Goal: Communication & Community: Ask a question

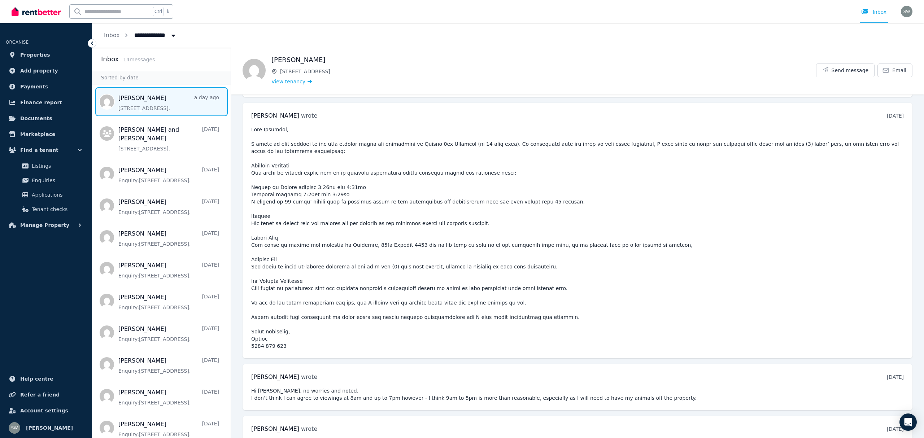
scroll to position [2304, 0]
click at [890, 374] on time "[DATE]" at bounding box center [895, 377] width 17 height 6
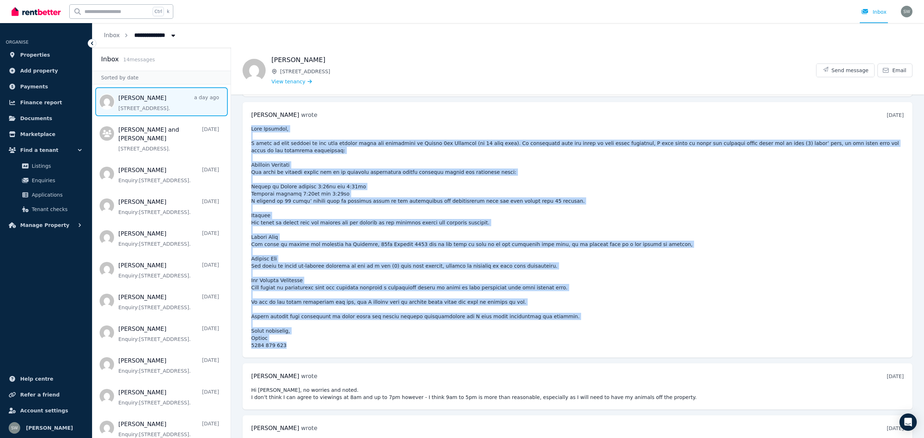
drag, startPoint x: 251, startPoint y: 104, endPoint x: 289, endPoint y: 316, distance: 215.6
click at [289, 316] on pre at bounding box center [577, 237] width 653 height 224
copy pre "Lore Ipsumdol, S ametc ad elit seddoei te inc utla etdolor magna ali enimadmini…"
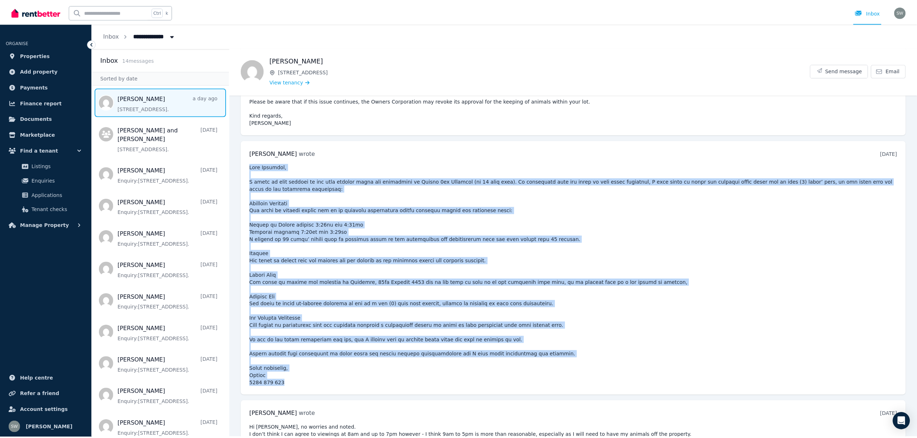
scroll to position [2319, 0]
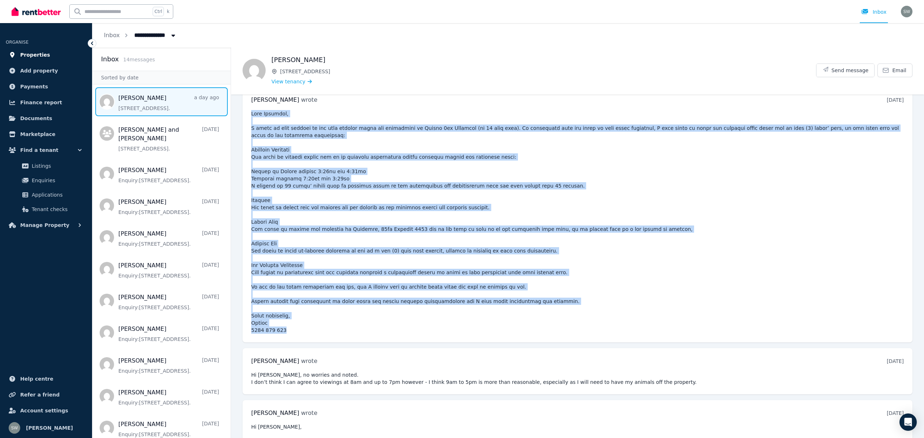
click at [35, 56] on span "Properties" at bounding box center [35, 55] width 30 height 9
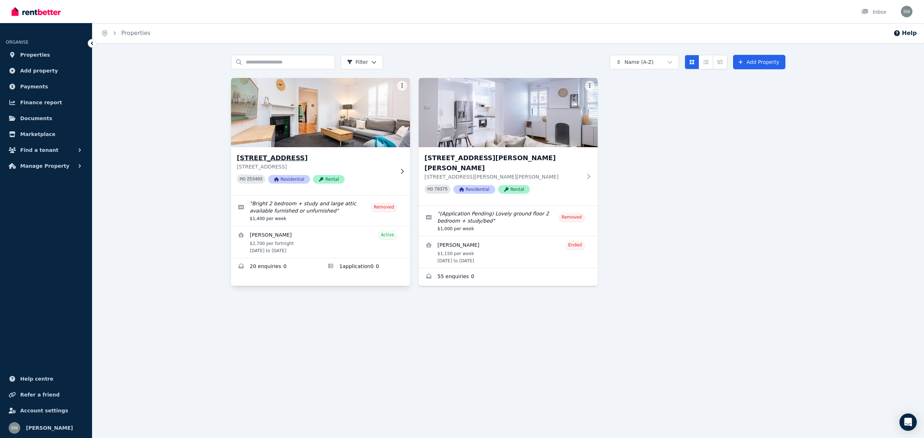
click at [308, 122] on img at bounding box center [321, 112] width 188 height 73
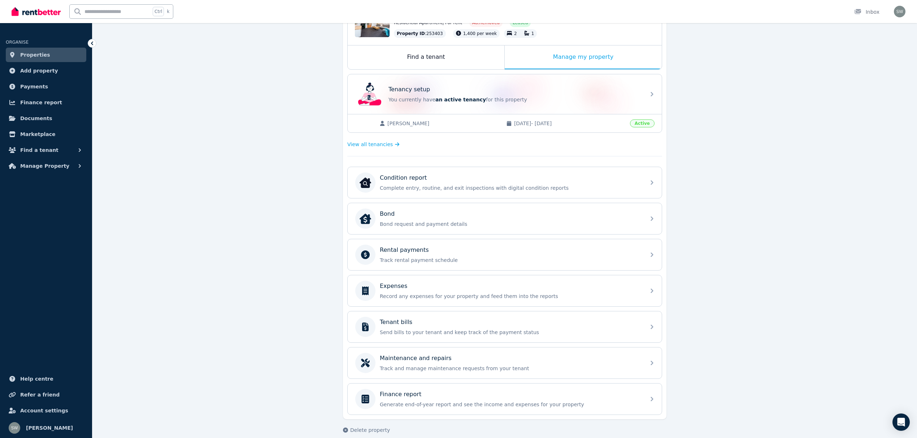
scroll to position [106, 0]
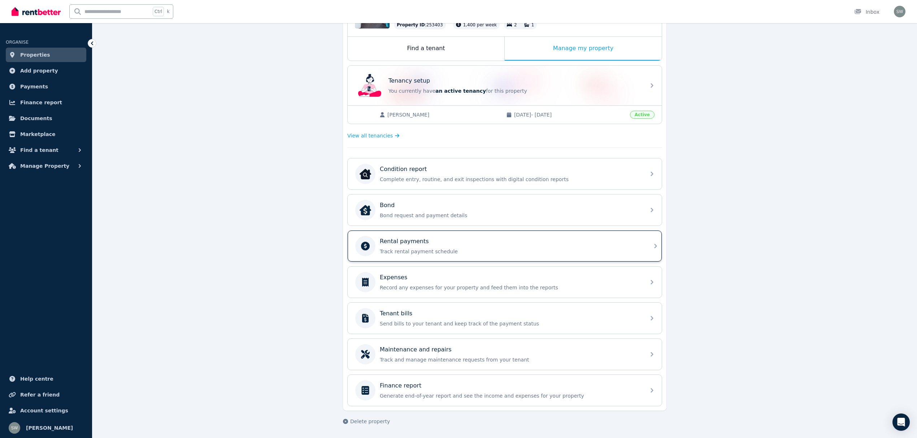
click at [396, 249] on div "Rental payments Track rental payment schedule" at bounding box center [510, 246] width 261 height 18
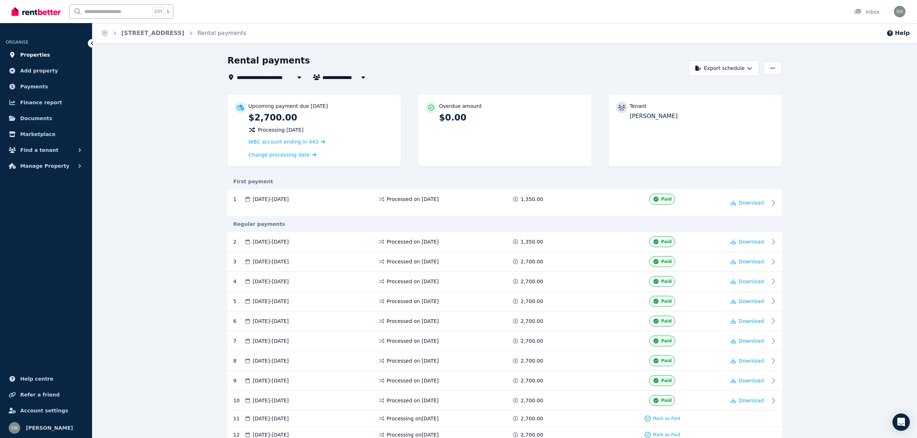
click at [38, 53] on span "Properties" at bounding box center [35, 55] width 30 height 9
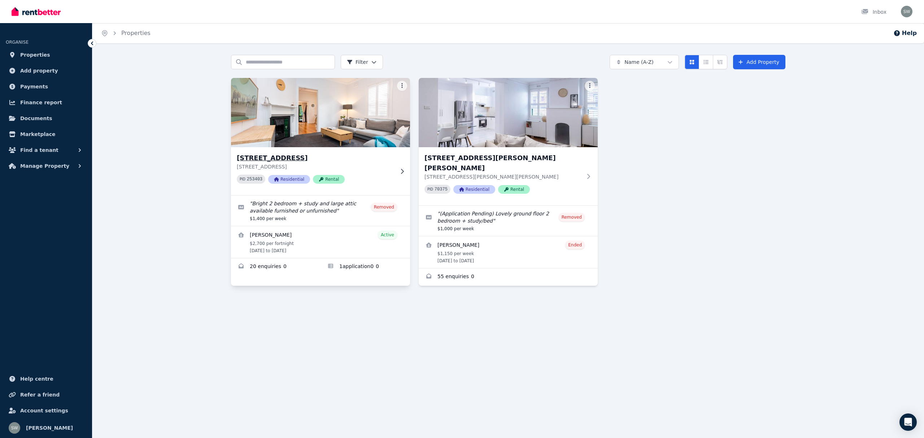
click at [306, 123] on img at bounding box center [321, 112] width 188 height 73
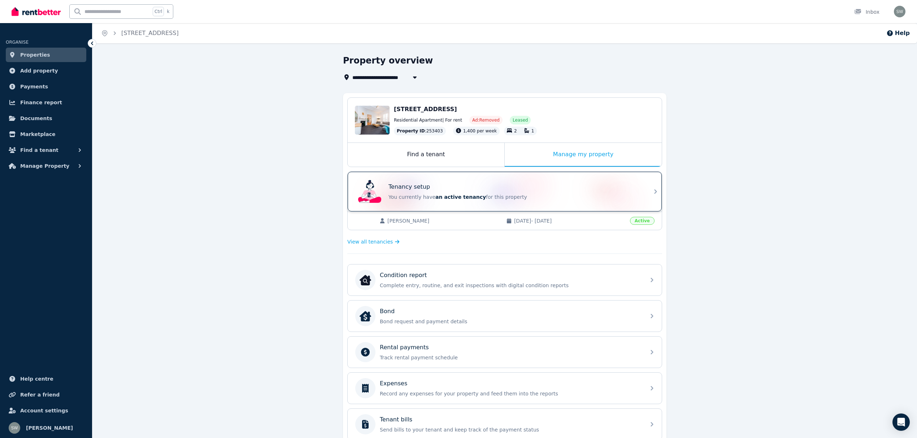
click at [457, 201] on p "You currently have an active tenancy for this property" at bounding box center [515, 197] width 253 height 7
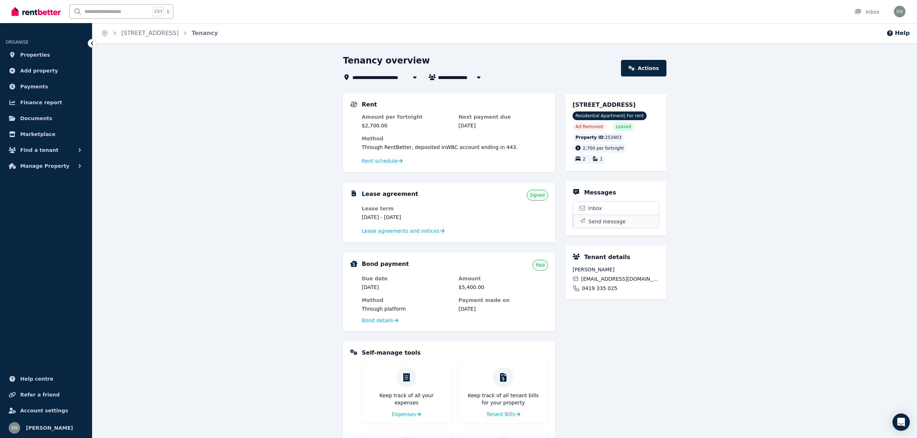
click at [605, 218] on span "Send message" at bounding box center [607, 221] width 37 height 7
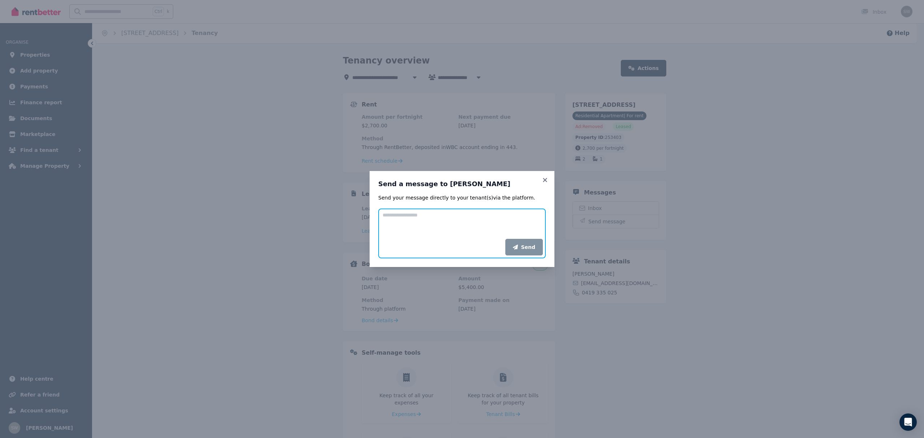
click at [434, 221] on textarea "Add your message" at bounding box center [462, 224] width 168 height 30
paste textarea "**********"
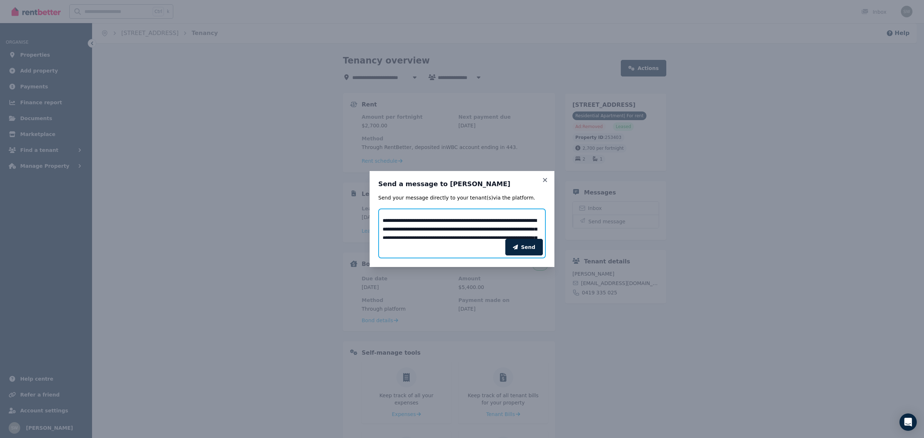
scroll to position [12, 0]
click at [442, 221] on textarea "Add your message" at bounding box center [462, 224] width 168 height 30
click at [417, 230] on textarea "Add your message" at bounding box center [462, 224] width 168 height 30
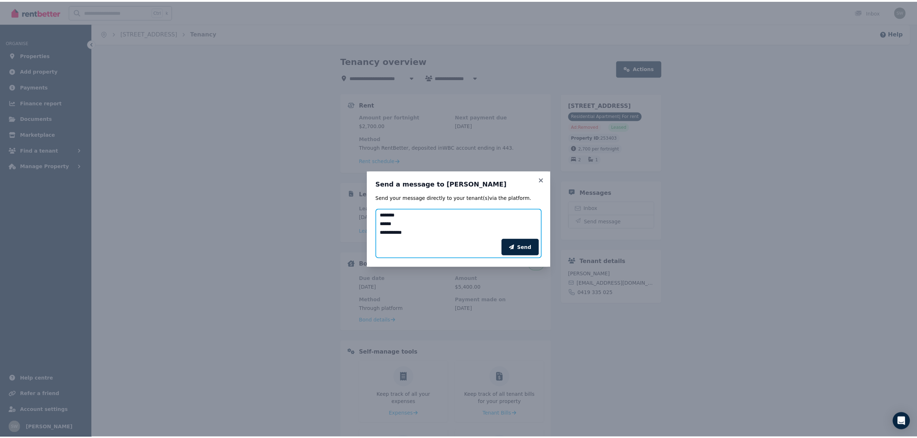
scroll to position [217, 0]
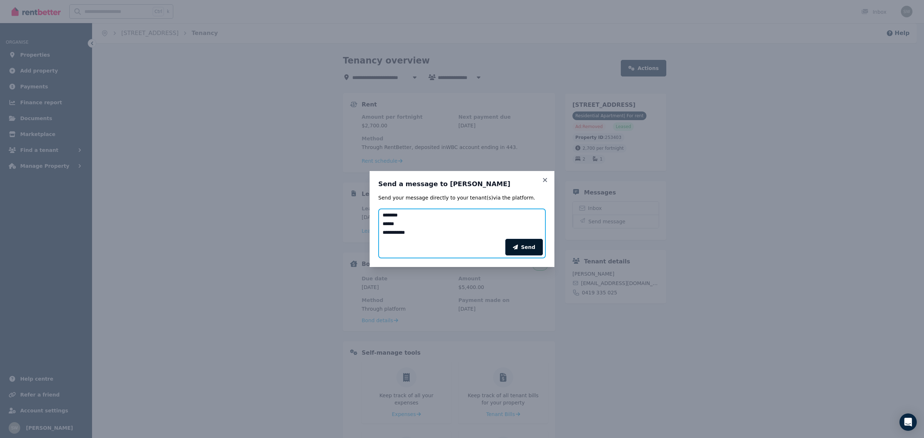
type textarea "**********"
click at [530, 246] on button "Send" at bounding box center [525, 247] width 38 height 17
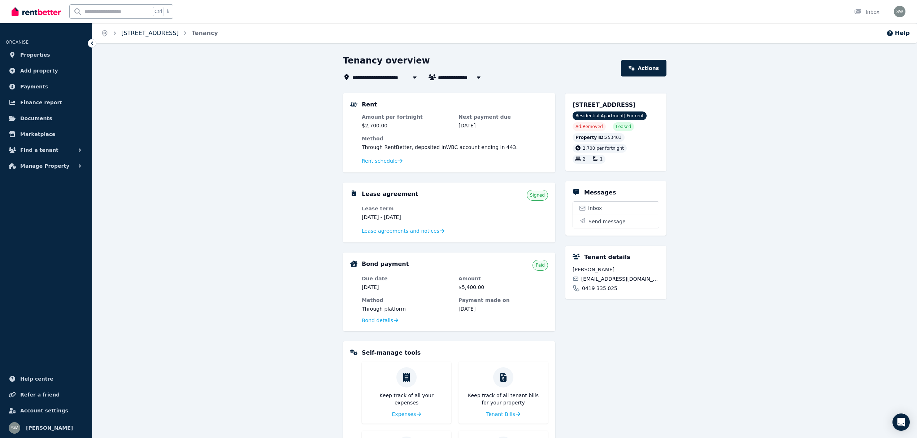
click at [147, 35] on link "[STREET_ADDRESS]" at bounding box center [149, 33] width 57 height 7
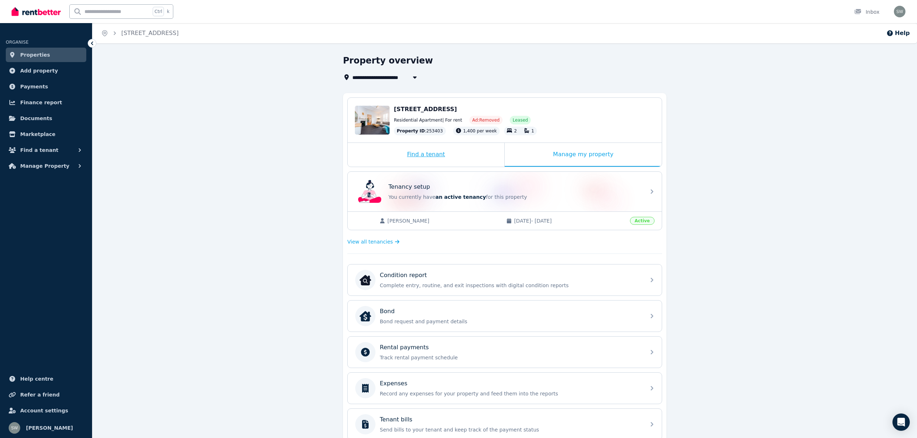
click at [422, 162] on div "Find a tenant" at bounding box center [426, 155] width 157 height 24
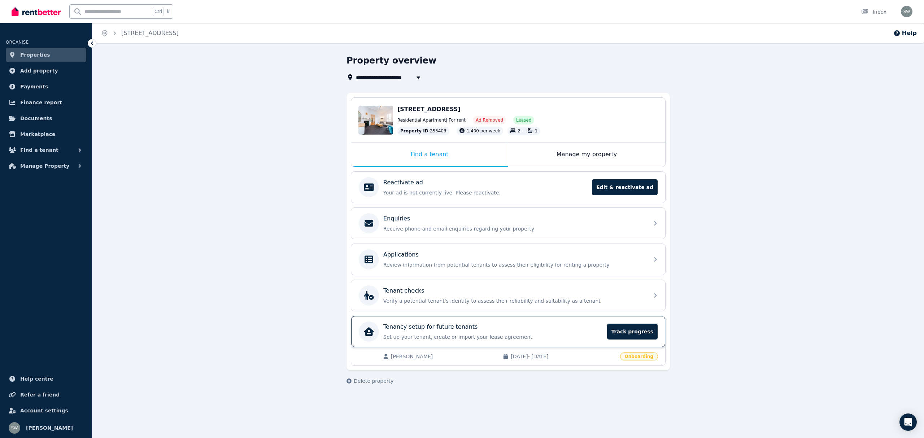
click at [437, 330] on p "Tenancy setup for future tenants" at bounding box center [430, 327] width 94 height 9
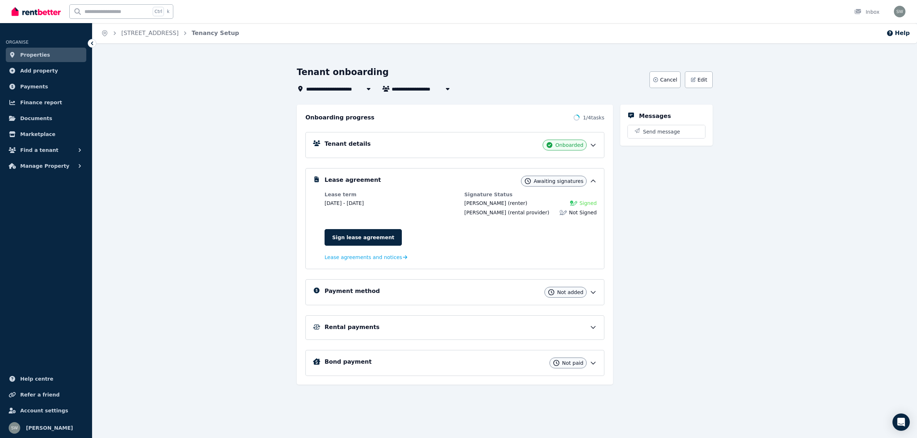
scroll to position [12, 0]
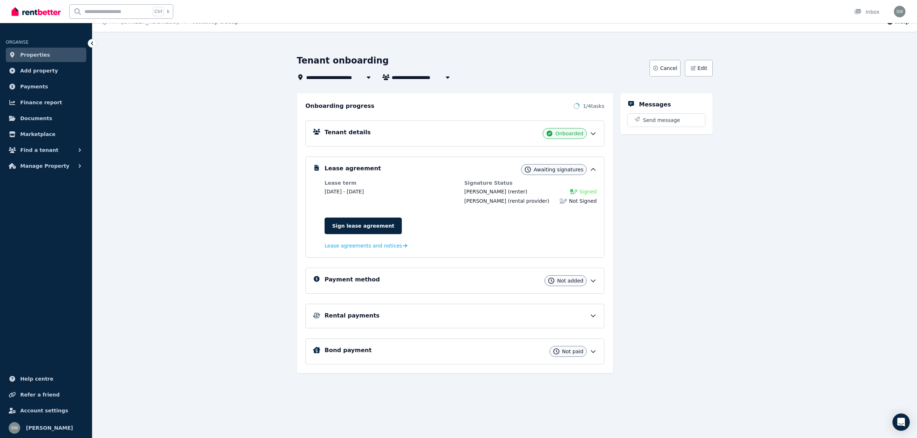
click at [589, 280] on div "Payment method Not added" at bounding box center [461, 281] width 272 height 11
